Goal: Information Seeking & Learning: Check status

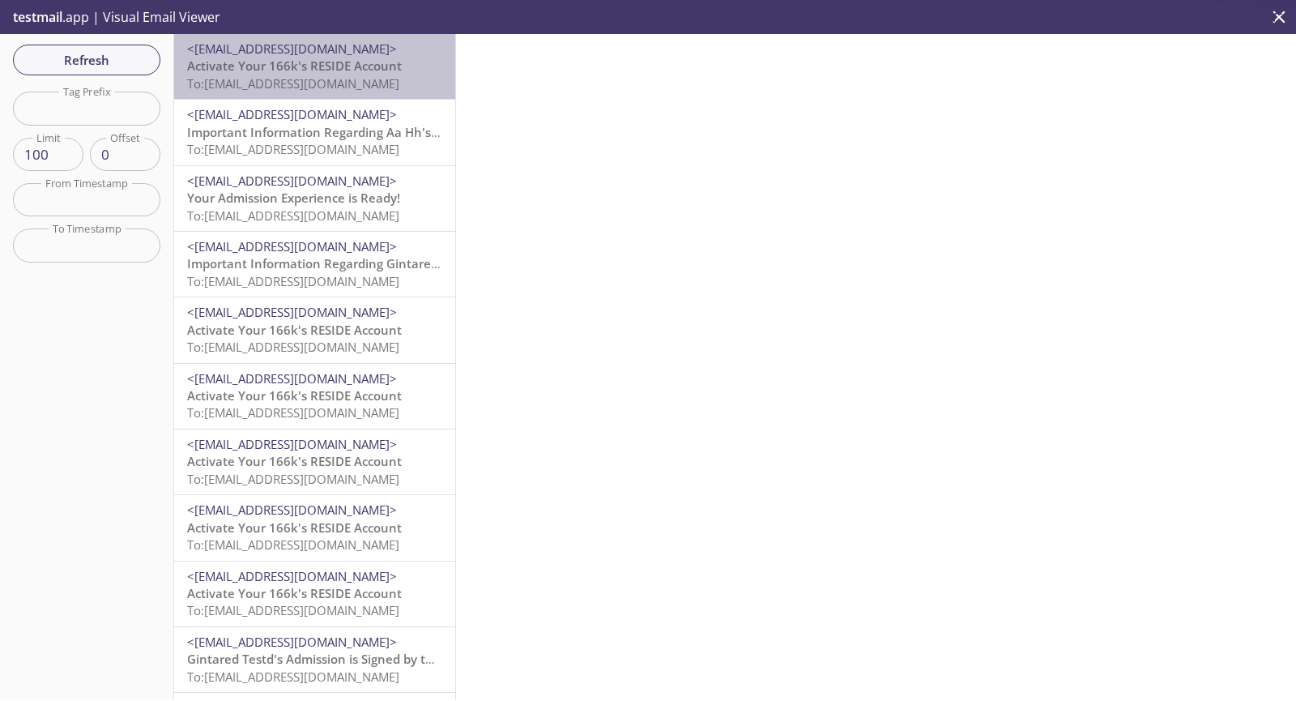
click at [411, 40] on div "<[EMAIL_ADDRESS][DOMAIN_NAME]> Activate Your 166k's RESIDE Account To: [EMAIL_A…" at bounding box center [314, 66] width 281 height 65
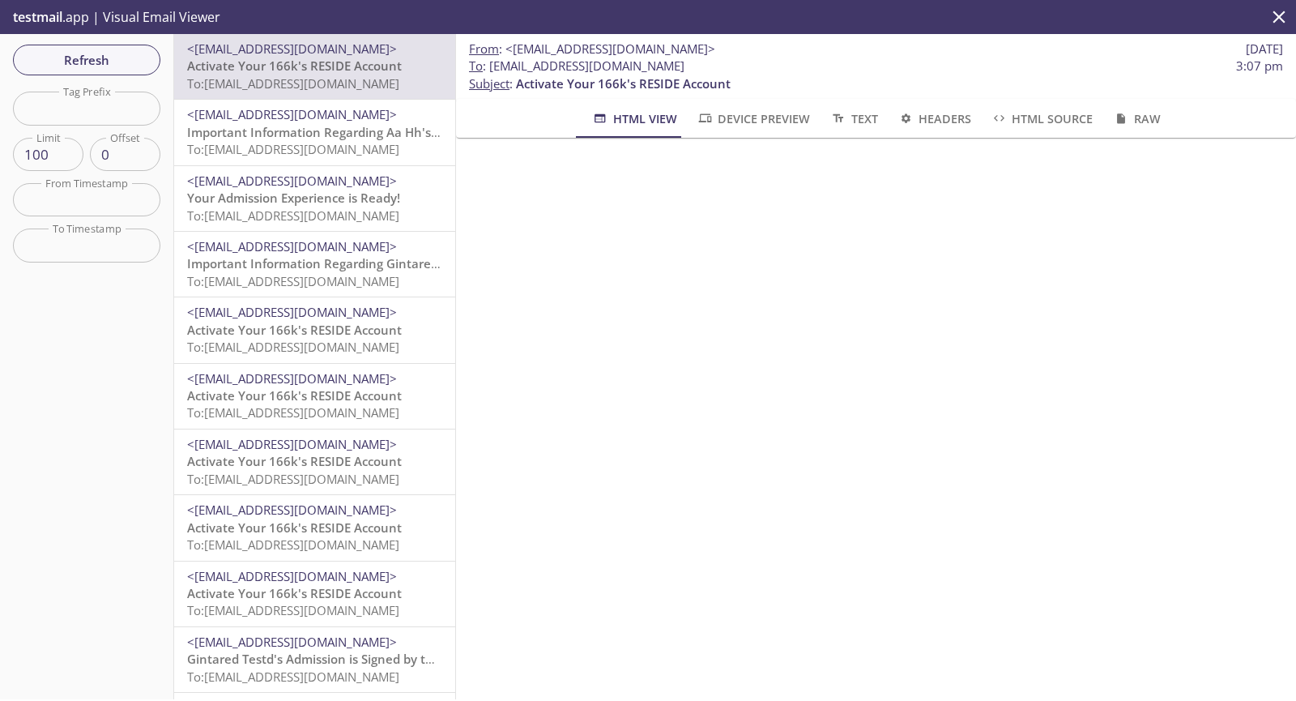
drag, startPoint x: 731, startPoint y: 65, endPoint x: 489, endPoint y: 59, distance: 241.4
click at [489, 59] on span "To : [EMAIL_ADDRESS][DOMAIN_NAME] 3:07 pm" at bounding box center [876, 66] width 814 height 17
click at [104, 55] on span "Refresh" at bounding box center [86, 59] width 121 height 21
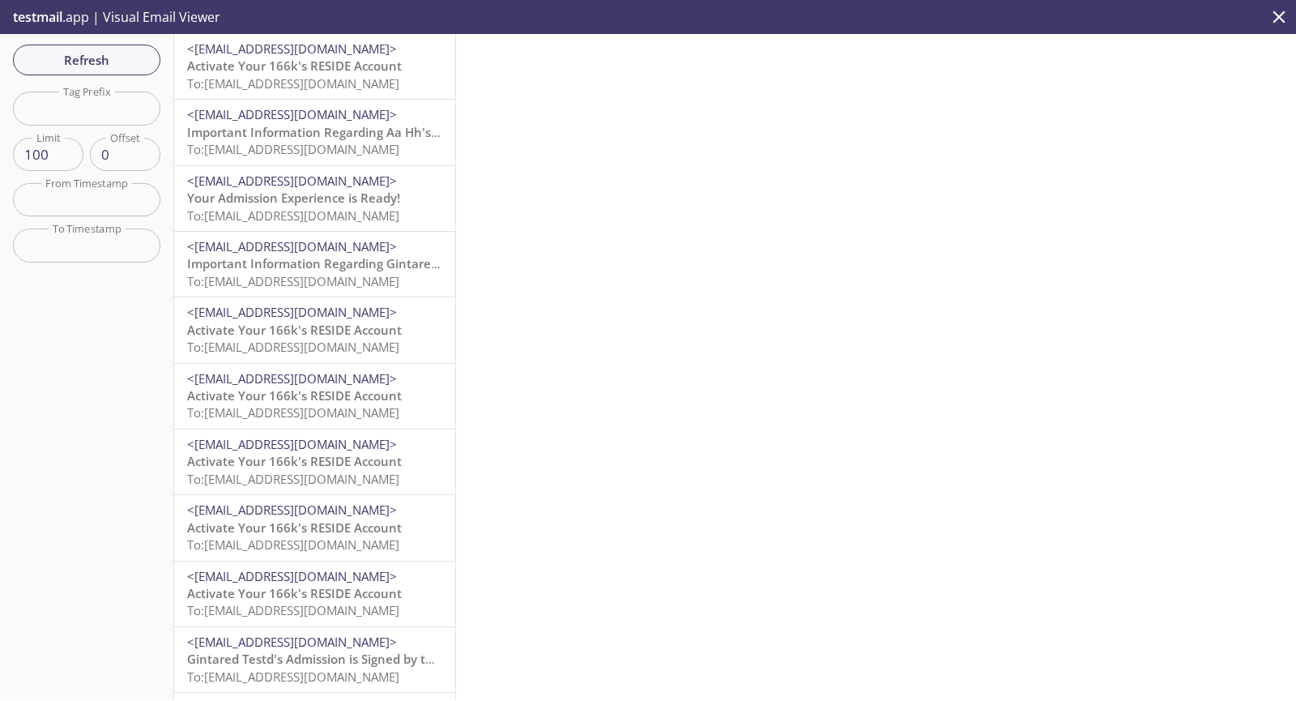
click at [339, 62] on span "Activate Your 166k's RESIDE Account" at bounding box center [294, 66] width 215 height 16
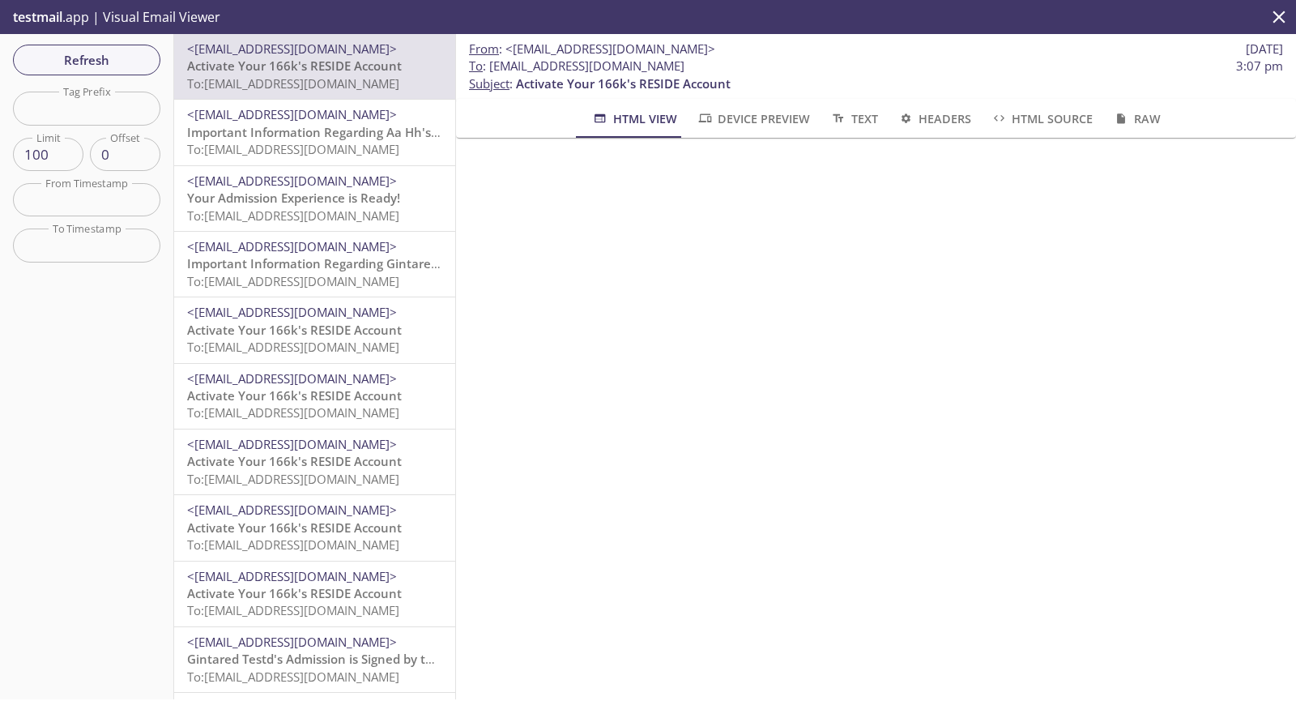
click at [130, 58] on span "Refresh" at bounding box center [86, 59] width 121 height 21
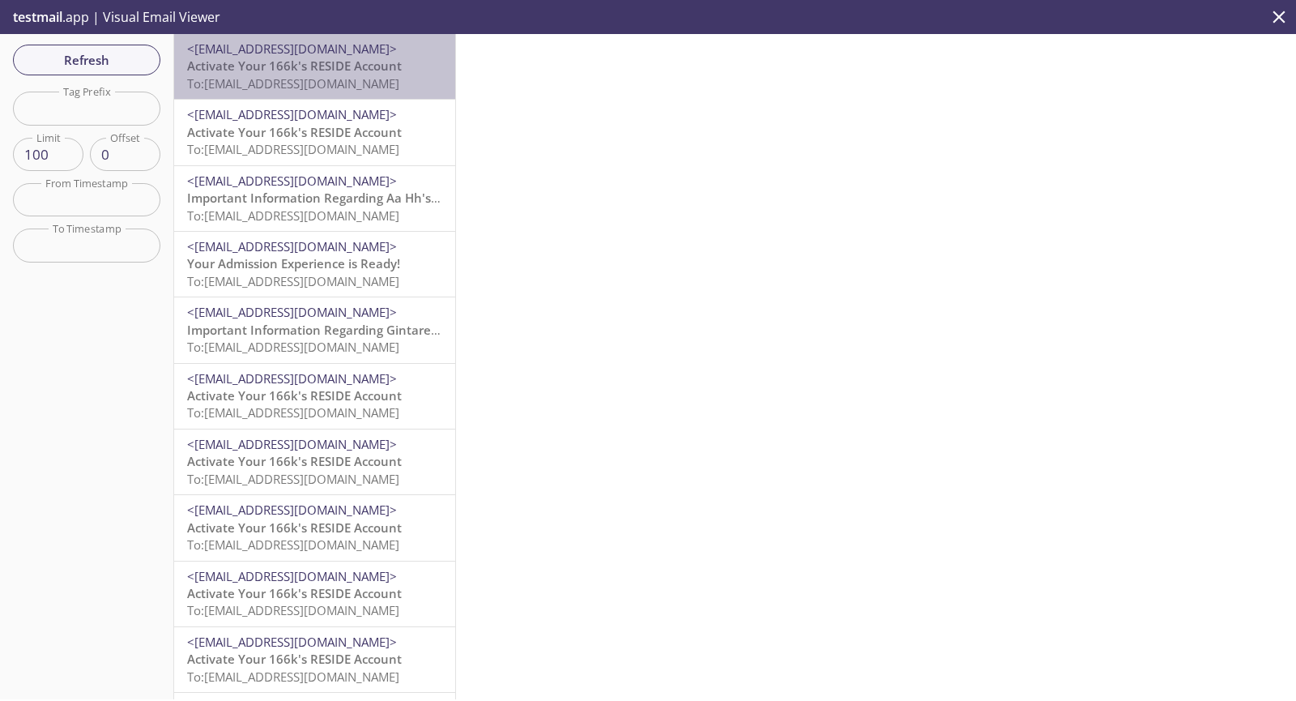
click at [340, 70] on span "Activate Your 166k's RESIDE Account" at bounding box center [294, 66] width 215 height 16
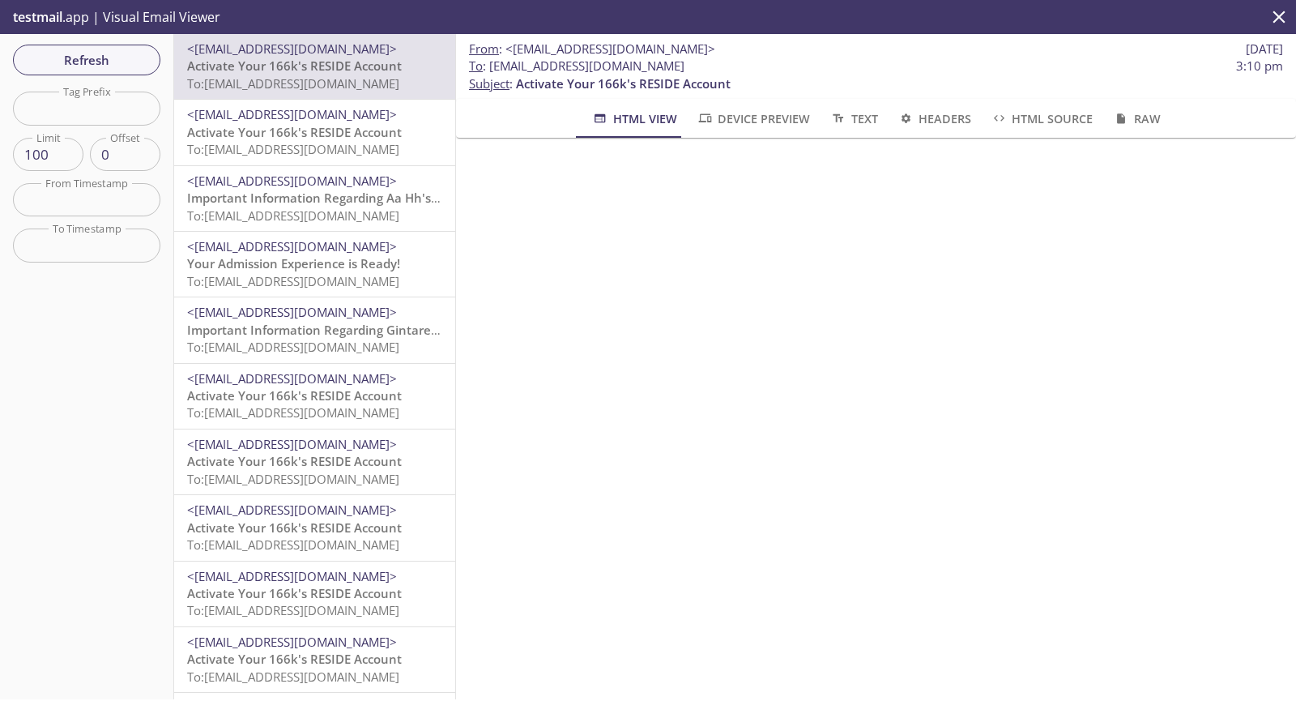
drag, startPoint x: 748, startPoint y: 68, endPoint x: 488, endPoint y: 70, distance: 260.8
click at [488, 70] on span "To : [EMAIL_ADDRESS][DOMAIN_NAME] 3:10 pm" at bounding box center [876, 66] width 814 height 17
copy span "[EMAIL_ADDRESS][DOMAIN_NAME]"
